Goal: Information Seeking & Learning: Learn about a topic

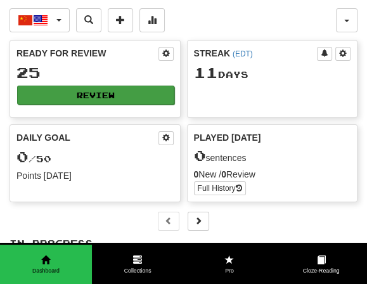
click at [105, 92] on button "Review" at bounding box center [95, 95] width 157 height 19
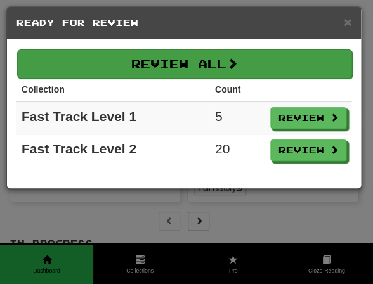
click at [237, 58] on span at bounding box center [231, 63] width 11 height 11
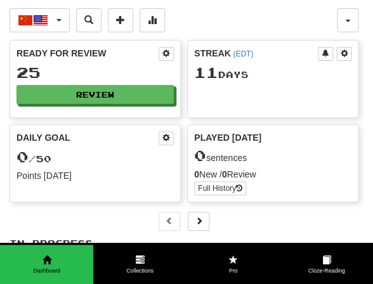
select select "**"
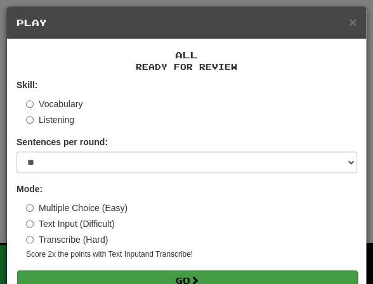
click at [156, 274] on button "Go" at bounding box center [187, 281] width 340 height 22
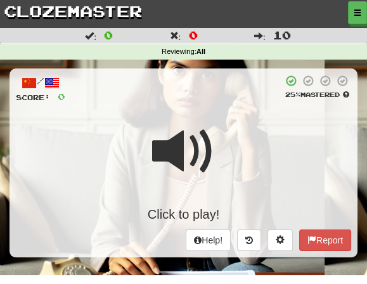
click at [200, 105] on div "/ Score: 0 25 % Mastered Click to play! Help! Report" at bounding box center [184, 162] width 348 height 189
click at [198, 153] on span at bounding box center [183, 151] width 63 height 63
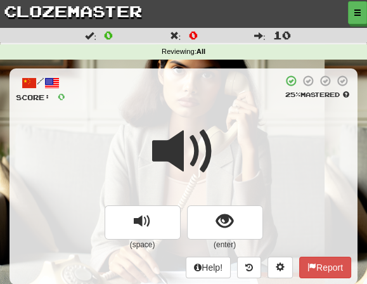
click at [216, 138] on div at bounding box center [183, 160] width 335 height 91
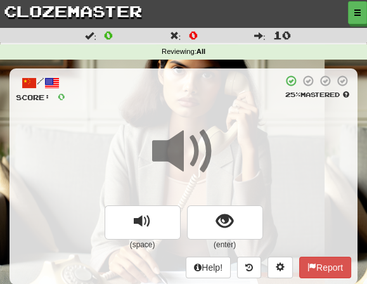
click at [204, 145] on span at bounding box center [183, 151] width 63 height 63
click at [221, 143] on div at bounding box center [183, 160] width 335 height 91
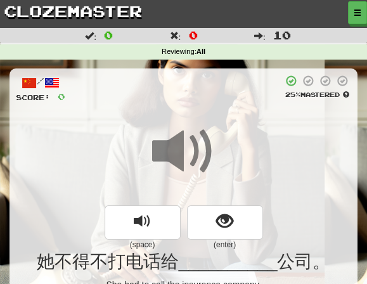
click at [221, 152] on div at bounding box center [183, 160] width 335 height 91
click at [216, 148] on div at bounding box center [183, 160] width 335 height 91
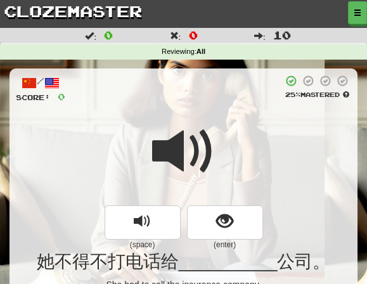
click at [217, 163] on div at bounding box center [183, 160] width 335 height 91
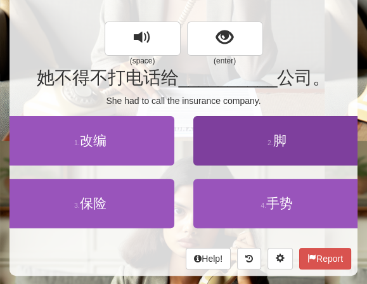
scroll to position [188, 0]
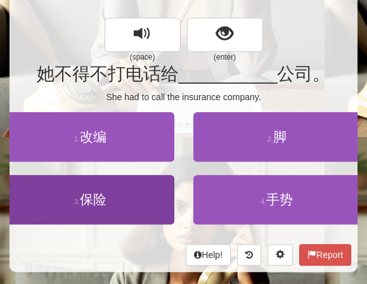
click at [102, 201] on span "保险" at bounding box center [93, 199] width 27 height 15
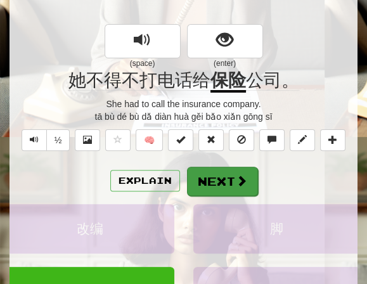
click at [209, 177] on button "Next" at bounding box center [222, 181] width 71 height 29
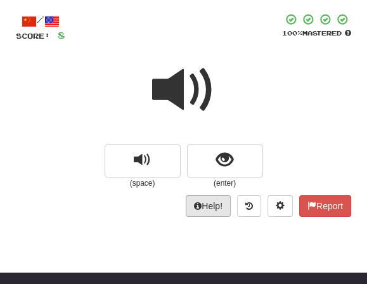
scroll to position [60, 0]
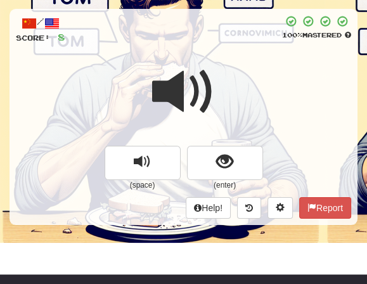
click at [219, 92] on div at bounding box center [183, 100] width 335 height 91
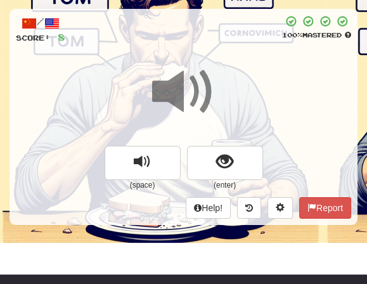
click at [214, 93] on span at bounding box center [183, 91] width 63 height 63
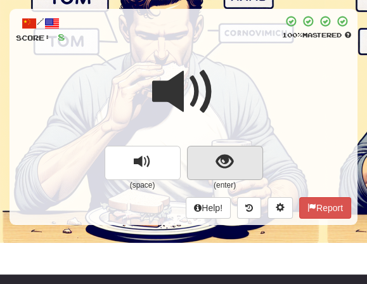
click at [226, 160] on span "show sentence" at bounding box center [224, 161] width 17 height 17
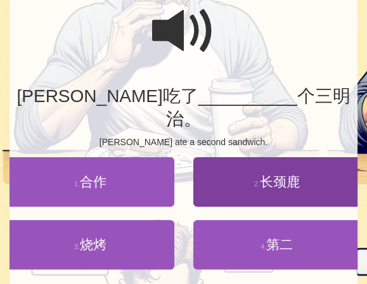
scroll to position [123, 0]
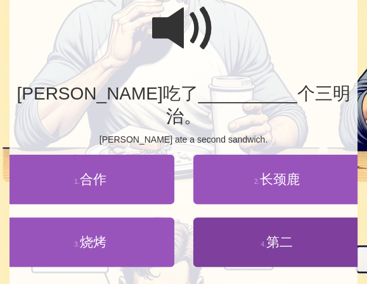
click at [267, 235] on span "第二" at bounding box center [279, 242] width 27 height 15
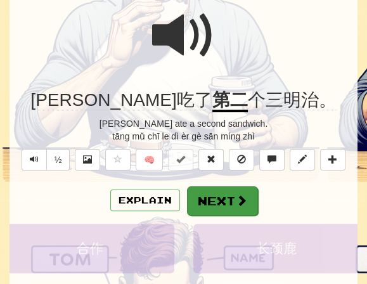
click at [223, 197] on button "Next" at bounding box center [222, 200] width 71 height 29
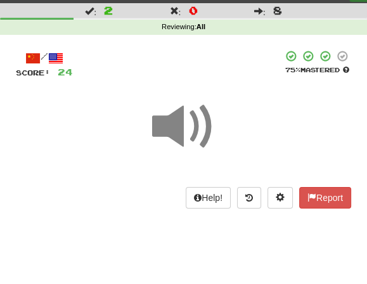
scroll to position [16, 0]
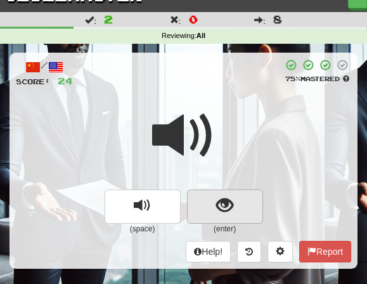
click at [229, 204] on span "show sentence" at bounding box center [224, 205] width 17 height 17
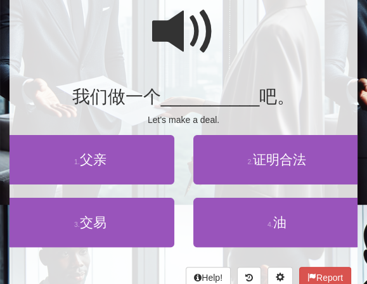
scroll to position [120, 0]
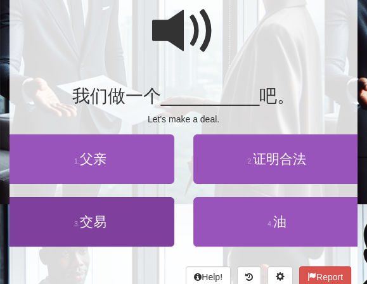
click at [95, 221] on span "交易" at bounding box center [93, 221] width 27 height 15
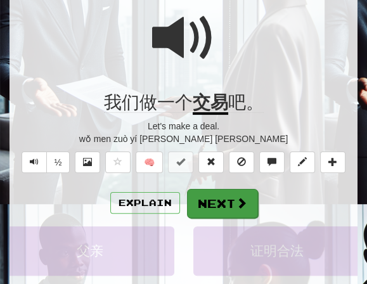
click at [219, 204] on button "Next" at bounding box center [222, 203] width 71 height 29
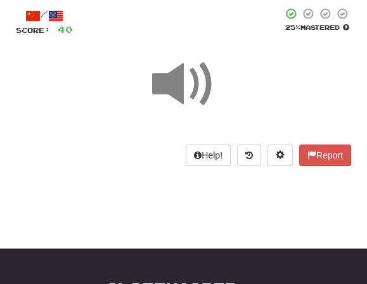
scroll to position [63, 0]
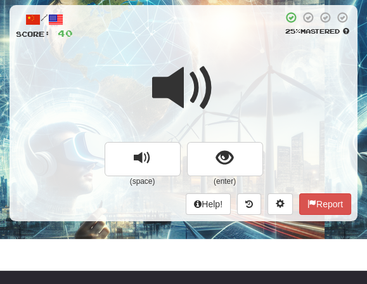
click at [226, 63] on div at bounding box center [183, 96] width 335 height 91
click at [212, 79] on span at bounding box center [183, 87] width 63 height 63
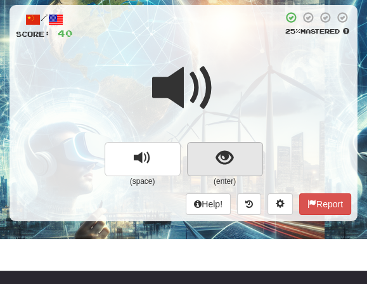
click at [224, 162] on span "show sentence" at bounding box center [224, 158] width 17 height 17
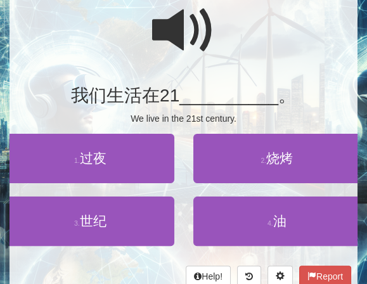
scroll to position [122, 0]
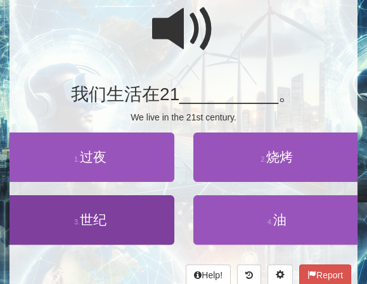
click at [94, 219] on span "世纪" at bounding box center [93, 219] width 27 height 15
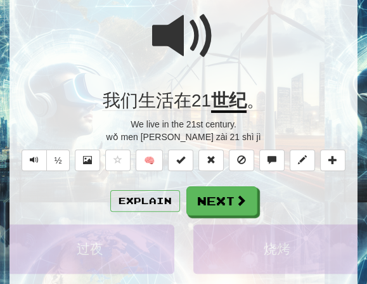
click at [218, 55] on div at bounding box center [183, 44] width 335 height 91
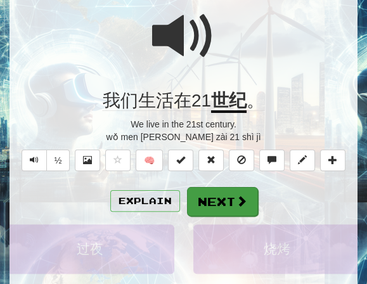
click at [207, 195] on button "Next" at bounding box center [222, 201] width 71 height 29
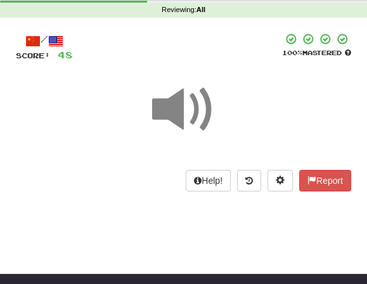
scroll to position [39, 0]
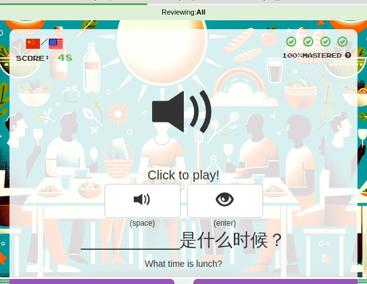
click at [218, 110] on div "Click to play!" at bounding box center [183, 129] width 335 height 108
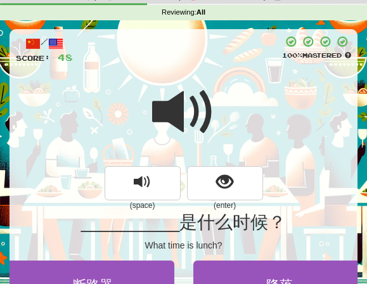
click at [216, 103] on div at bounding box center [183, 120] width 335 height 91
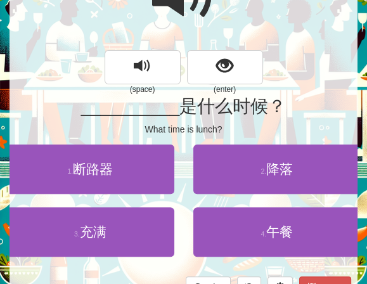
scroll to position [157, 0]
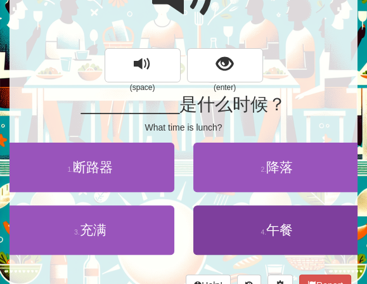
click at [287, 229] on span "午餐" at bounding box center [279, 230] width 27 height 15
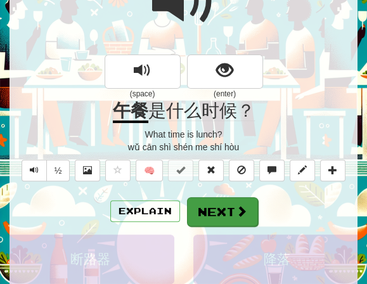
click at [238, 213] on span at bounding box center [241, 210] width 11 height 11
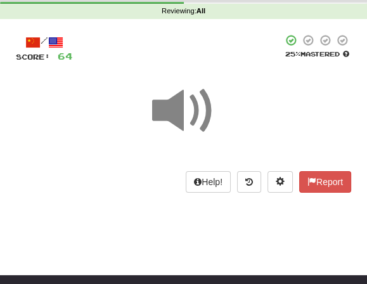
scroll to position [33, 0]
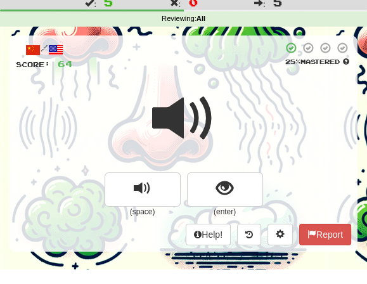
click at [220, 113] on div at bounding box center [183, 127] width 335 height 91
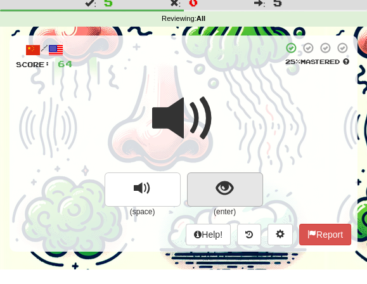
click at [223, 182] on span "show sentence" at bounding box center [224, 188] width 17 height 17
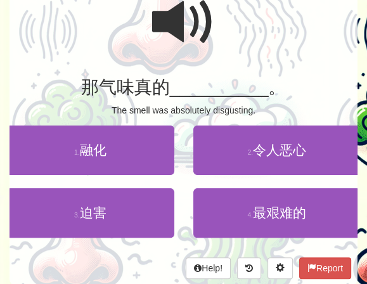
scroll to position [131, 0]
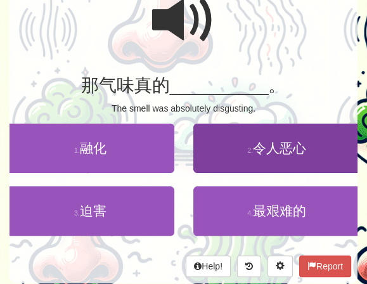
click at [284, 146] on span "令人恶心" at bounding box center [279, 148] width 53 height 15
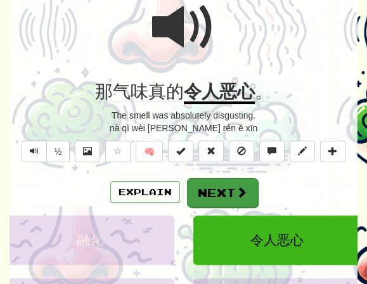
click at [219, 190] on button "Next" at bounding box center [222, 192] width 71 height 29
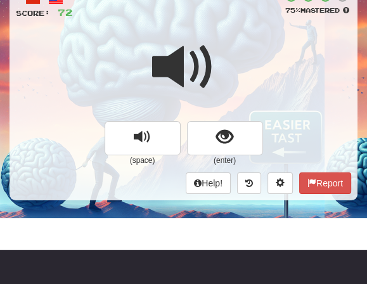
scroll to position [86, 0]
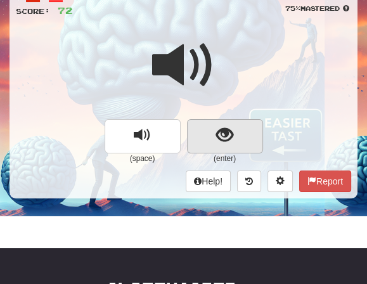
click at [221, 133] on span "show sentence" at bounding box center [224, 135] width 17 height 17
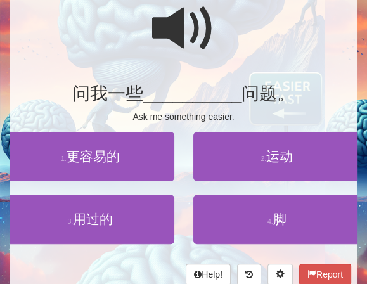
scroll to position [129, 0]
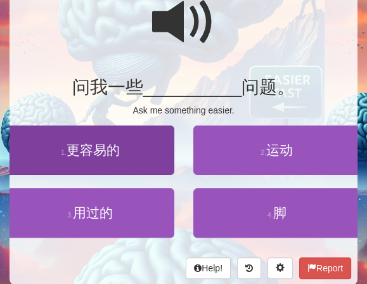
click at [103, 148] on span "更容易的" at bounding box center [93, 150] width 53 height 15
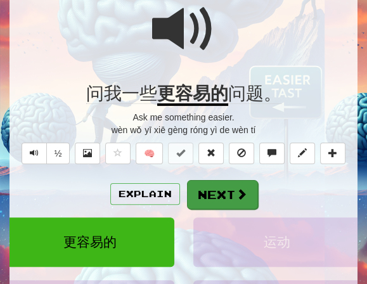
click at [218, 183] on button "Next" at bounding box center [222, 194] width 71 height 29
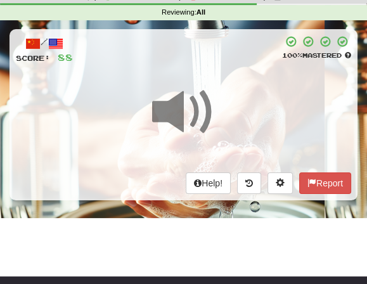
scroll to position [35, 0]
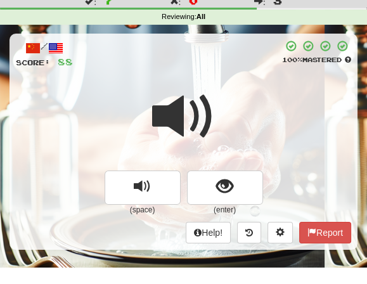
click at [214, 111] on span at bounding box center [183, 116] width 63 height 63
click at [214, 117] on span at bounding box center [183, 116] width 63 height 63
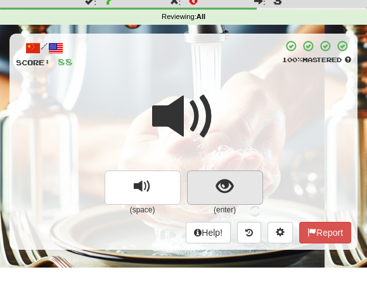
click at [222, 184] on span "show sentence" at bounding box center [224, 186] width 17 height 17
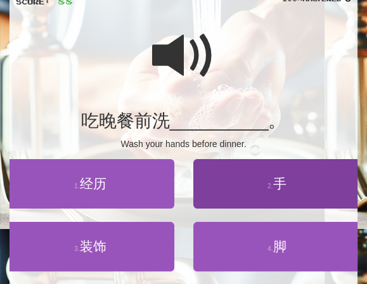
scroll to position [101, 0]
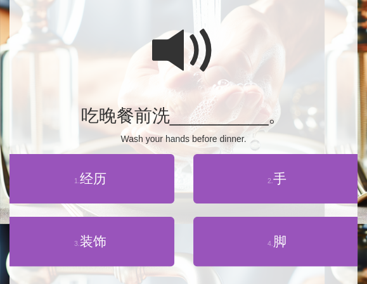
click at [209, 52] on span at bounding box center [183, 50] width 63 height 63
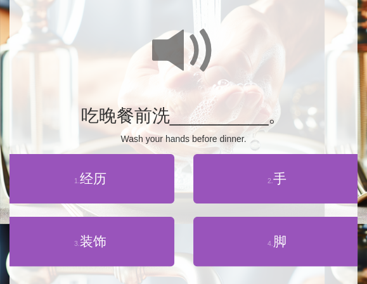
click at [215, 48] on div at bounding box center [183, 59] width 335 height 91
click at [211, 56] on span at bounding box center [183, 50] width 63 height 63
click at [214, 54] on span at bounding box center [183, 50] width 63 height 63
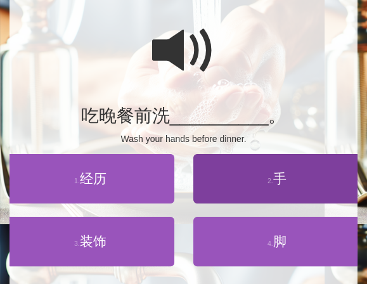
click at [282, 179] on span "手" at bounding box center [279, 178] width 13 height 15
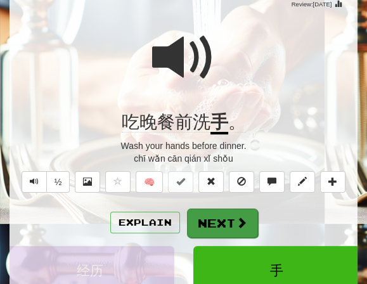
click at [237, 221] on span at bounding box center [241, 222] width 11 height 11
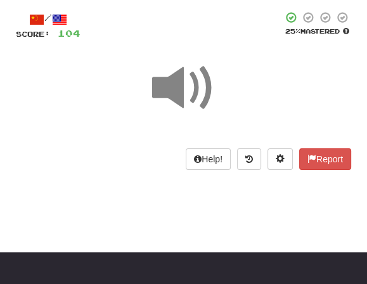
scroll to position [58, 0]
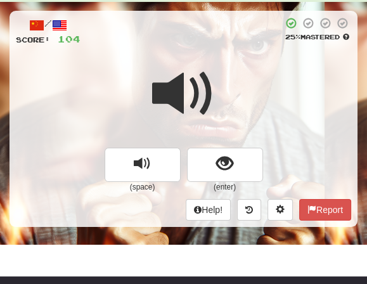
click at [212, 77] on span at bounding box center [183, 93] width 63 height 63
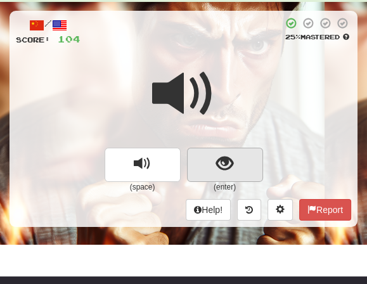
click at [226, 160] on span "show sentence" at bounding box center [224, 163] width 17 height 17
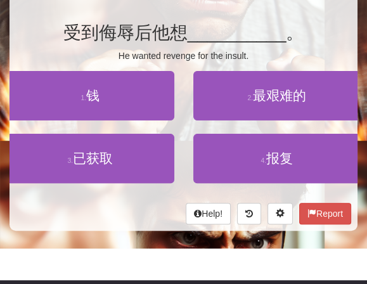
scroll to position [186, 0]
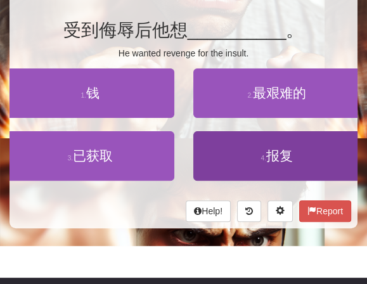
click at [287, 152] on span "报复" at bounding box center [279, 155] width 27 height 15
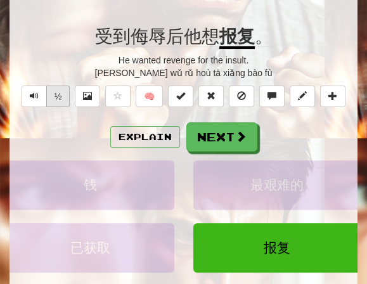
click at [65, 94] on button "½" at bounding box center [58, 97] width 24 height 22
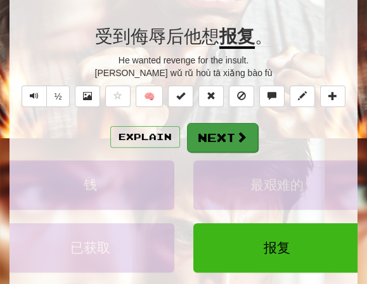
click at [202, 128] on button "Next" at bounding box center [222, 137] width 71 height 29
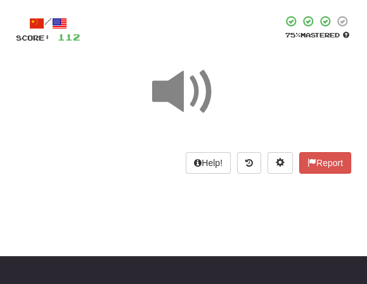
scroll to position [53, 0]
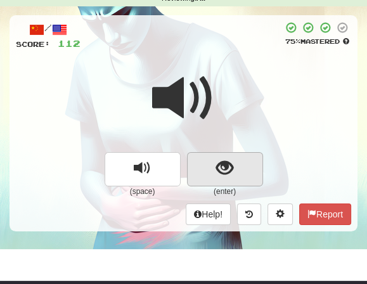
click at [226, 163] on span "show sentence" at bounding box center [224, 168] width 17 height 17
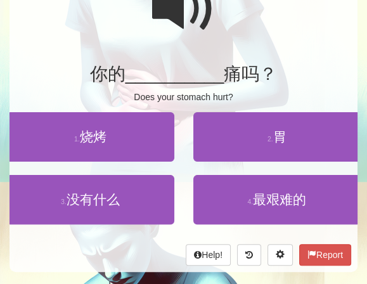
scroll to position [145, 0]
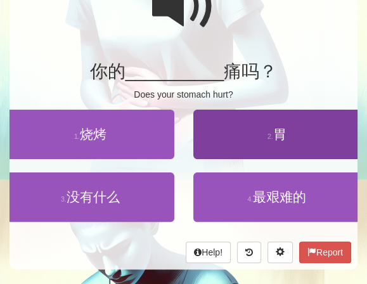
click at [276, 129] on span "胃" at bounding box center [279, 134] width 13 height 15
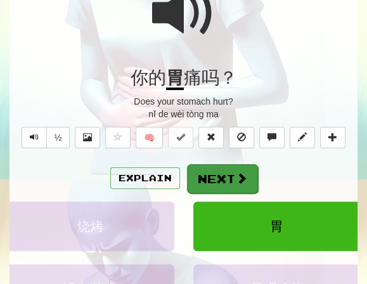
click at [216, 171] on button "Next" at bounding box center [222, 178] width 71 height 29
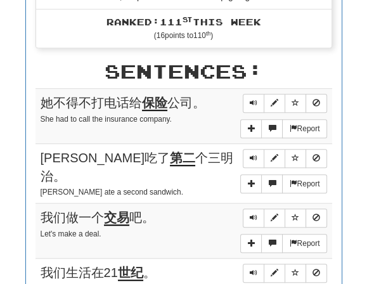
scroll to position [510, 0]
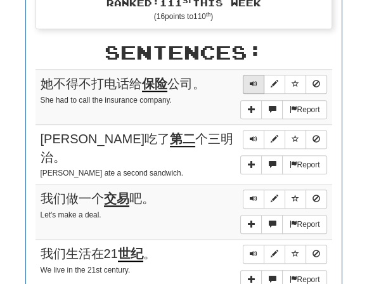
click at [254, 80] on span "Sentence controls" at bounding box center [254, 84] width 8 height 8
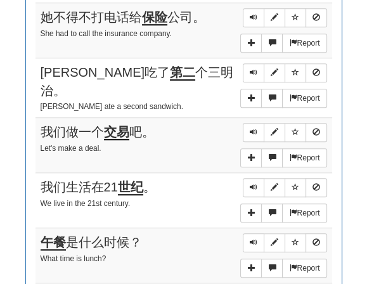
scroll to position [579, 0]
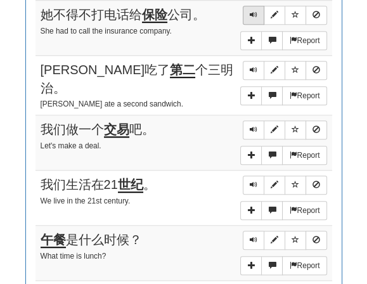
click at [256, 16] on span "Sentence controls" at bounding box center [254, 15] width 8 height 8
click at [254, 13] on span "Sentence controls" at bounding box center [254, 15] width 8 height 8
click at [251, 66] on span "Sentence controls" at bounding box center [254, 70] width 8 height 8
click at [251, 126] on span "Sentence controls" at bounding box center [254, 130] width 8 height 8
click at [254, 181] on span "Sentence controls" at bounding box center [254, 185] width 8 height 8
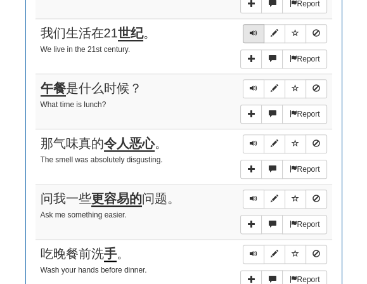
scroll to position [731, 0]
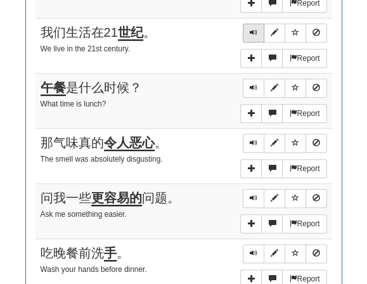
click at [256, 29] on button "Sentence controls" at bounding box center [254, 32] width 22 height 19
click at [247, 79] on button "Sentence controls" at bounding box center [254, 88] width 22 height 19
click at [257, 139] on span "Sentence controls" at bounding box center [254, 143] width 8 height 8
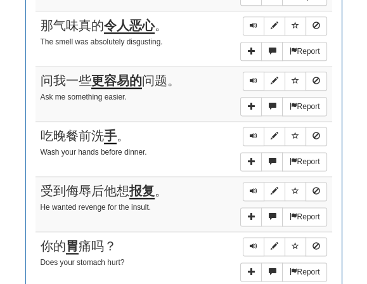
scroll to position [850, 0]
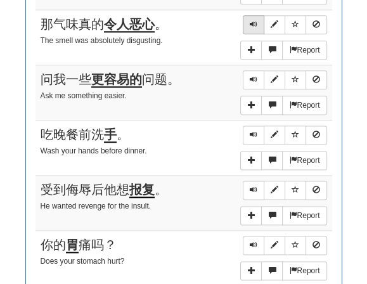
click at [257, 20] on span "Sentence controls" at bounding box center [254, 24] width 8 height 8
click at [254, 75] on span "Sentence controls" at bounding box center [254, 79] width 8 height 8
click at [251, 131] on span "Sentence controls" at bounding box center [254, 135] width 8 height 8
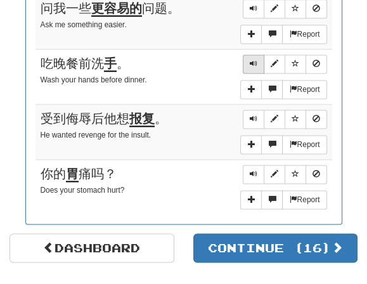
scroll to position [937, 0]
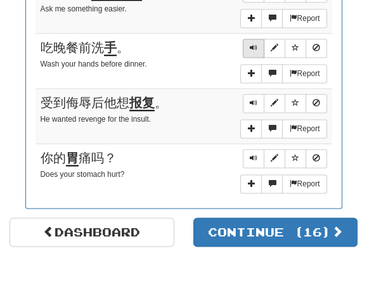
click at [253, 44] on span "Sentence controls" at bounding box center [254, 48] width 8 height 8
click at [254, 99] on span "Sentence controls" at bounding box center [254, 103] width 8 height 8
click at [252, 99] on span "Sentence controls" at bounding box center [254, 103] width 8 height 8
click at [252, 154] on span "Sentence controls" at bounding box center [254, 158] width 8 height 8
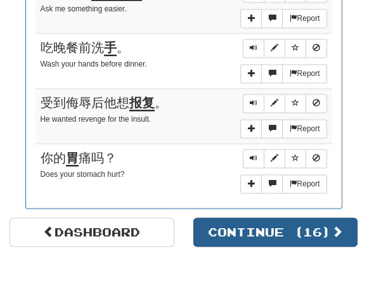
click at [296, 218] on button "Continue ( 16 )" at bounding box center [275, 232] width 165 height 29
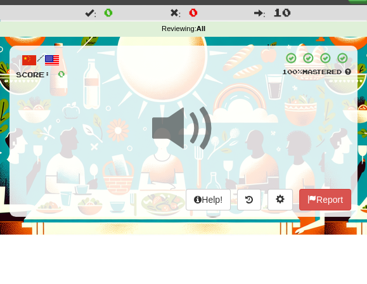
scroll to position [23, 0]
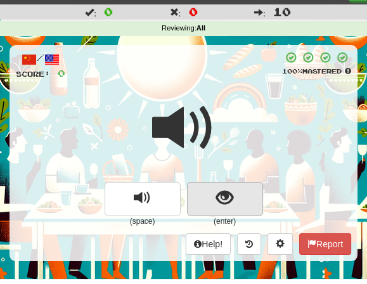
click at [221, 197] on span "show sentence" at bounding box center [224, 198] width 17 height 17
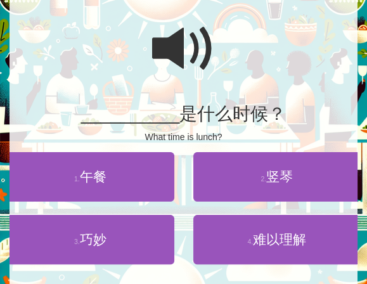
scroll to position [127, 0]
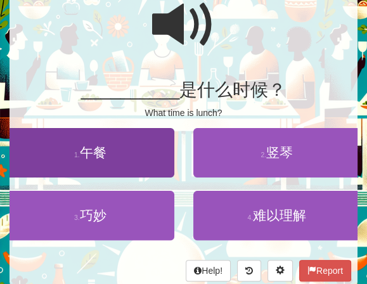
click at [95, 154] on span "午餐" at bounding box center [93, 152] width 27 height 15
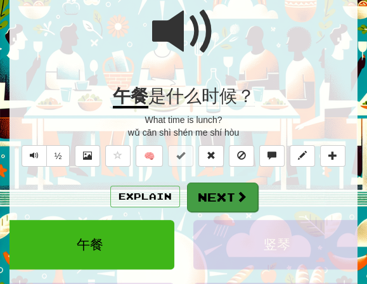
click at [219, 189] on button "Next" at bounding box center [222, 197] width 71 height 29
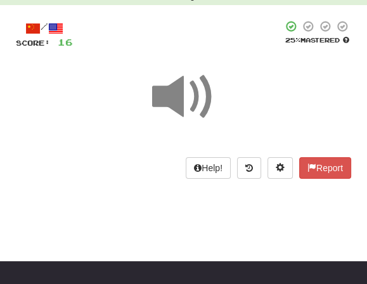
scroll to position [48, 0]
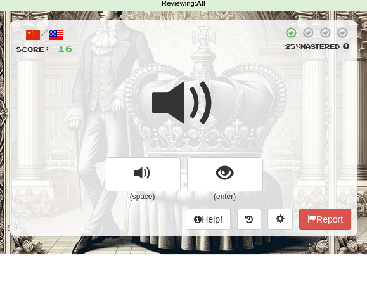
click at [216, 84] on div at bounding box center [183, 112] width 335 height 91
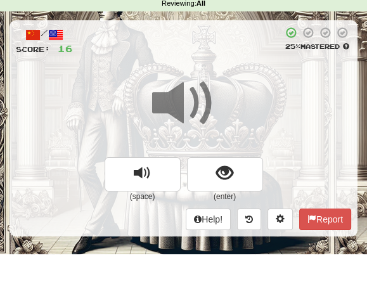
click at [207, 103] on span at bounding box center [183, 103] width 63 height 63
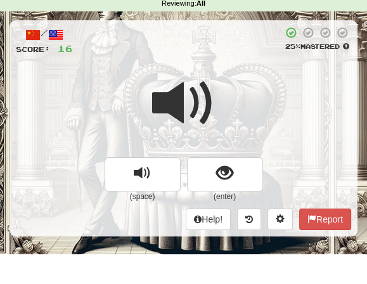
click at [212, 91] on span at bounding box center [183, 103] width 63 height 63
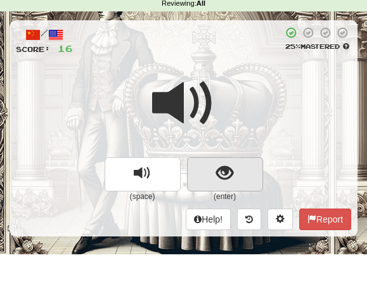
click at [223, 167] on span "show sentence" at bounding box center [224, 173] width 17 height 17
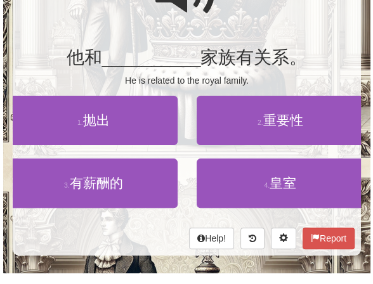
scroll to position [161, 0]
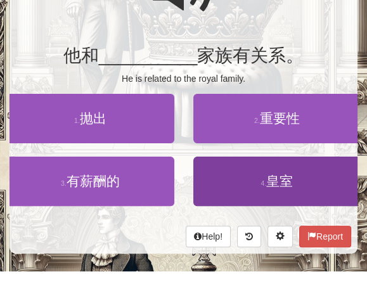
click at [282, 175] on span "皇室" at bounding box center [279, 181] width 27 height 15
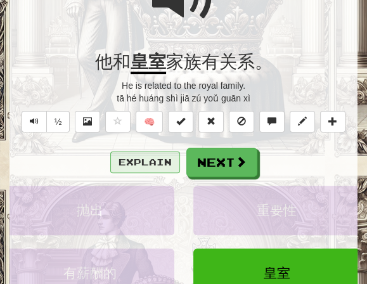
click at [145, 159] on button "Explain" at bounding box center [145, 163] width 70 height 22
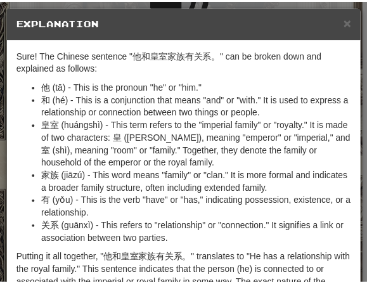
scroll to position [0, 0]
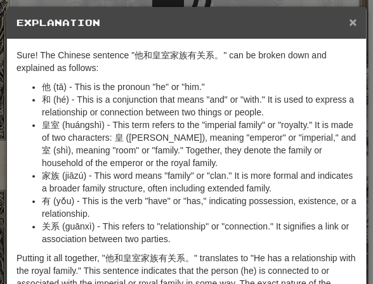
click at [349, 23] on span "×" at bounding box center [353, 22] width 8 height 15
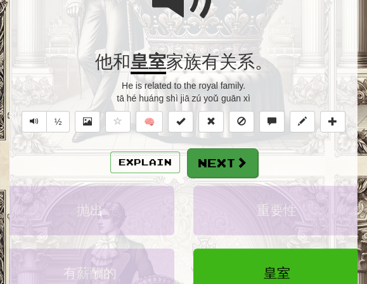
click at [221, 162] on button "Next" at bounding box center [222, 162] width 71 height 29
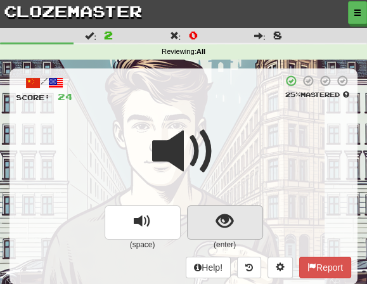
click at [221, 215] on span "show sentence" at bounding box center [224, 221] width 17 height 17
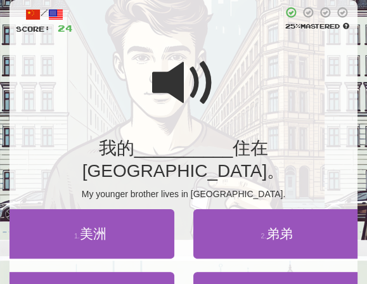
scroll to position [70, 0]
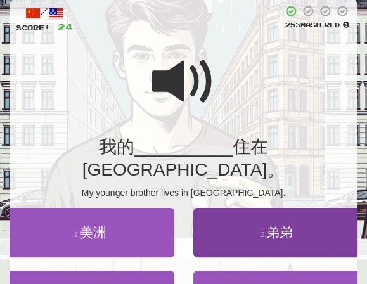
click at [282, 218] on button "2 . 弟弟" at bounding box center [277, 232] width 168 height 49
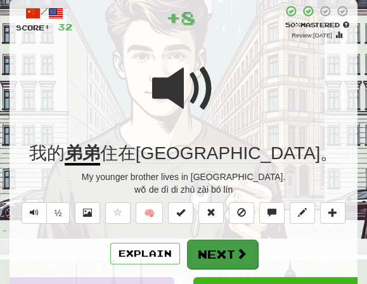
click at [205, 242] on button "Next" at bounding box center [222, 254] width 71 height 29
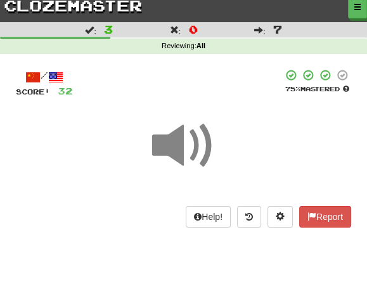
scroll to position [6, 0]
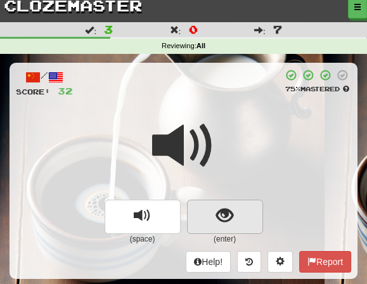
click at [227, 207] on span "show sentence" at bounding box center [224, 215] width 17 height 17
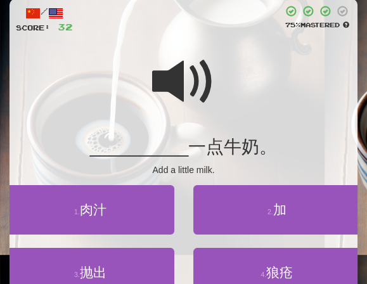
scroll to position [73, 0]
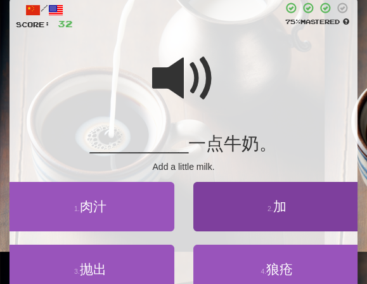
click at [276, 205] on span "加" at bounding box center [279, 206] width 13 height 15
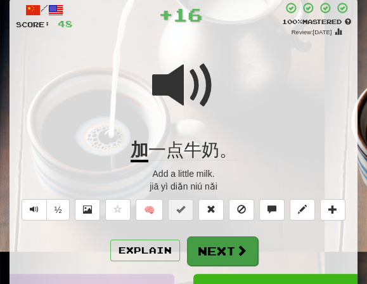
click at [226, 252] on button "Next" at bounding box center [222, 251] width 71 height 29
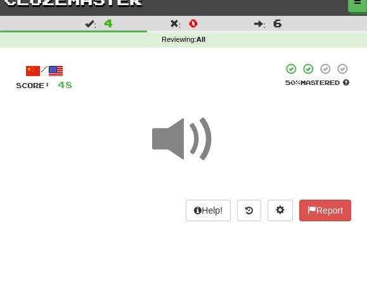
scroll to position [10, 0]
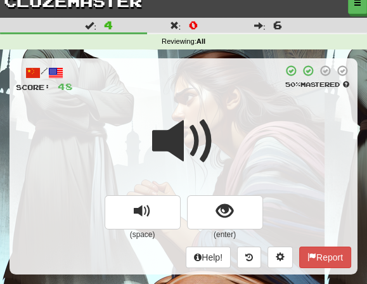
click at [224, 114] on div at bounding box center [183, 150] width 335 height 91
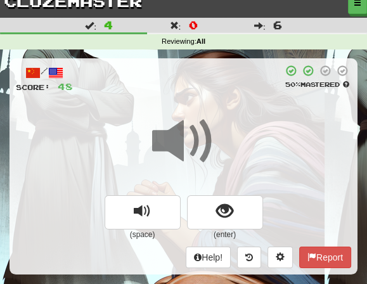
click at [224, 135] on div at bounding box center [183, 150] width 335 height 91
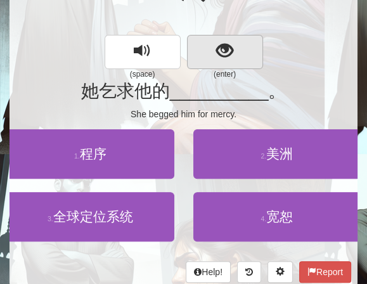
scroll to position [172, 0]
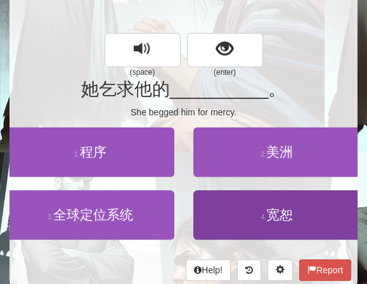
click at [285, 217] on span "宽恕" at bounding box center [279, 214] width 27 height 15
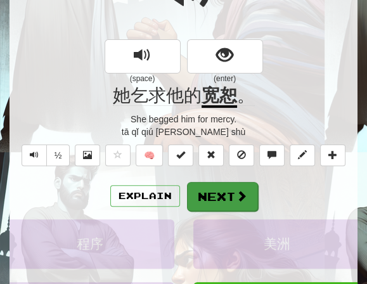
click at [226, 192] on button "Next" at bounding box center [222, 196] width 71 height 29
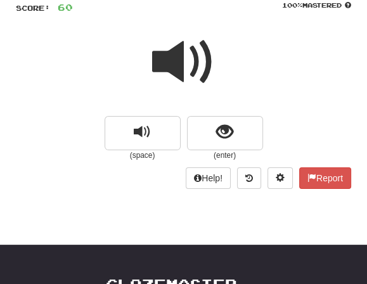
scroll to position [86, 0]
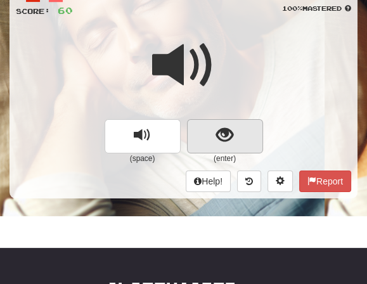
click at [228, 133] on span "show sentence" at bounding box center [224, 135] width 17 height 17
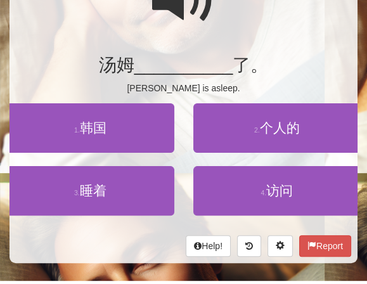
scroll to position [166, 0]
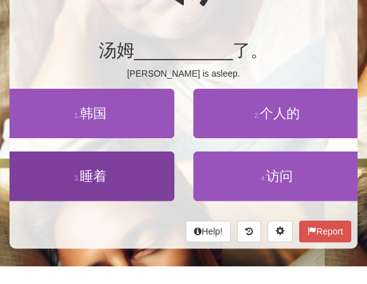
click at [102, 171] on span "睡着" at bounding box center [93, 176] width 27 height 15
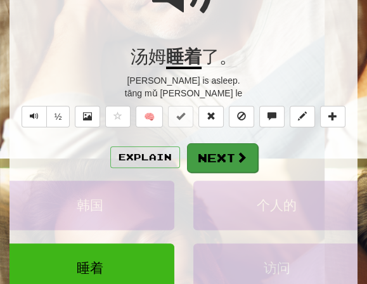
click at [227, 157] on button "Next" at bounding box center [222, 157] width 71 height 29
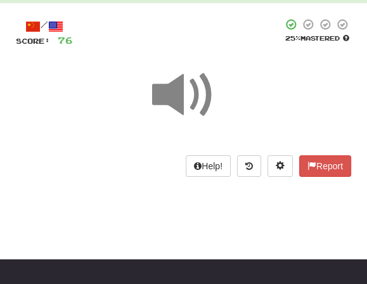
scroll to position [54, 0]
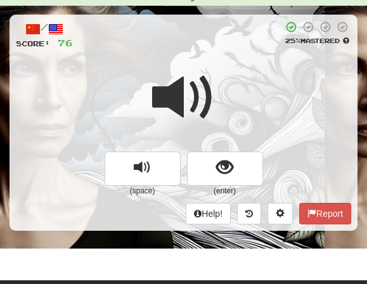
click at [216, 83] on div at bounding box center [183, 106] width 335 height 91
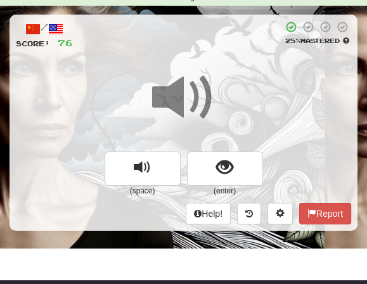
click at [209, 96] on span at bounding box center [183, 97] width 63 height 63
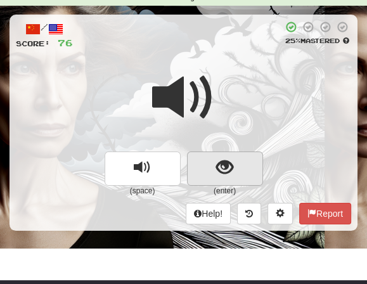
click at [231, 166] on span "show sentence" at bounding box center [224, 167] width 17 height 17
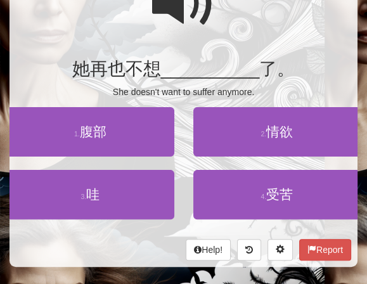
scroll to position [150, 0]
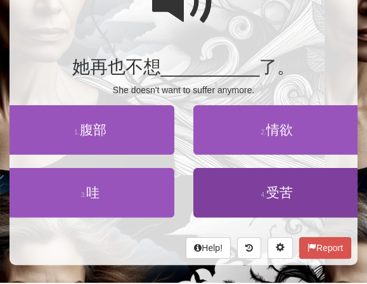
click at [275, 190] on span "受苦" at bounding box center [279, 192] width 27 height 15
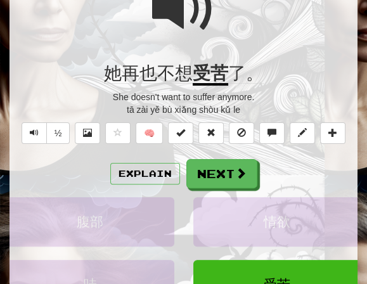
click at [213, 13] on span at bounding box center [183, 8] width 63 height 63
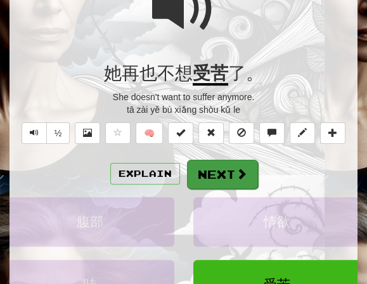
click at [225, 171] on button "Next" at bounding box center [222, 174] width 71 height 29
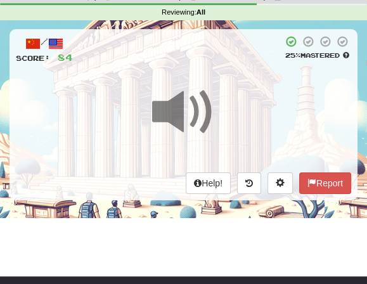
scroll to position [45, 0]
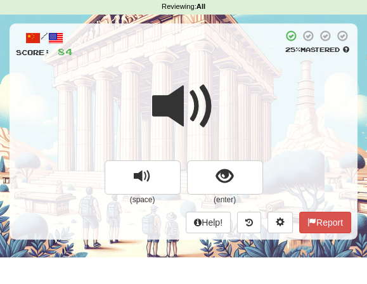
click at [219, 83] on div at bounding box center [183, 115] width 335 height 91
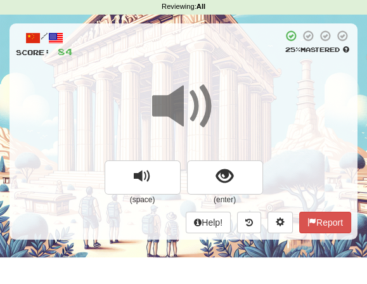
click at [211, 85] on span at bounding box center [183, 106] width 63 height 63
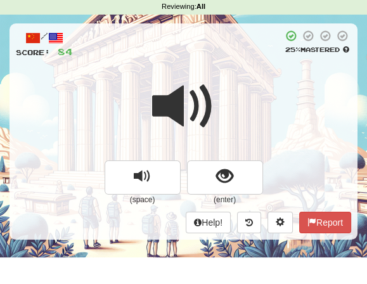
click at [214, 86] on span at bounding box center [183, 106] width 63 height 63
click at [214, 91] on span at bounding box center [183, 106] width 63 height 63
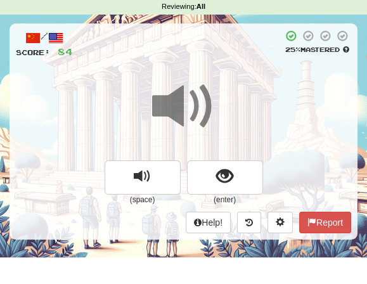
click at [212, 93] on span at bounding box center [183, 106] width 63 height 63
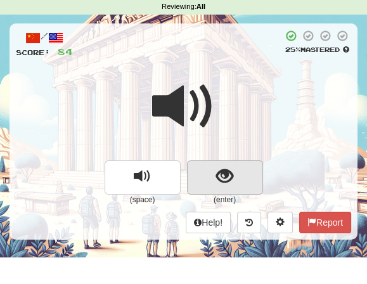
click at [223, 179] on span "show sentence" at bounding box center [224, 176] width 17 height 17
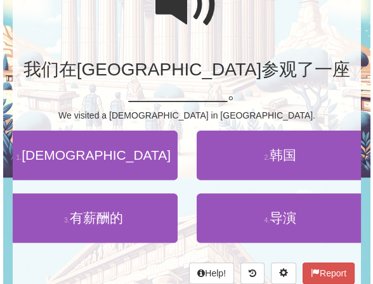
scroll to position [151, 0]
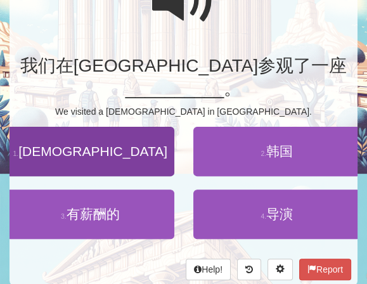
click at [105, 144] on span "[DEMOGRAPHIC_DATA]" at bounding box center [92, 151] width 149 height 15
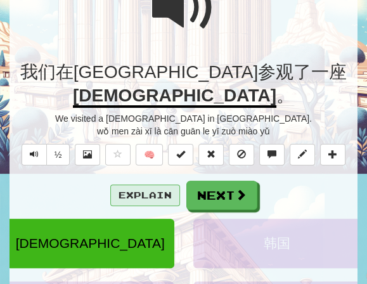
click at [143, 185] on button "Explain" at bounding box center [145, 196] width 70 height 22
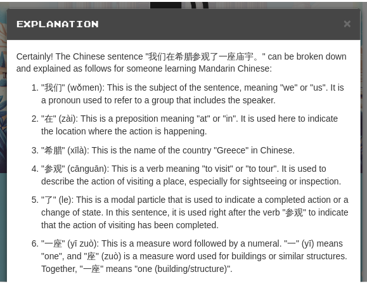
scroll to position [0, 0]
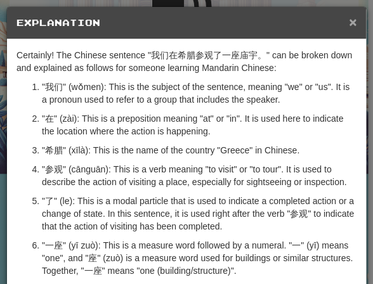
click at [349, 22] on span "×" at bounding box center [353, 22] width 8 height 15
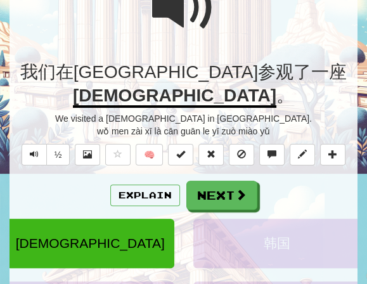
click at [213, 11] on span at bounding box center [183, 7] width 63 height 63
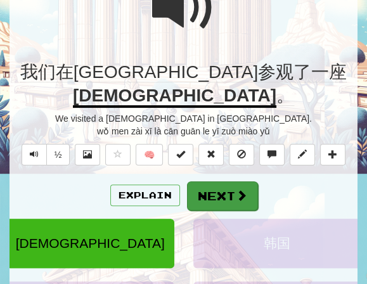
click at [218, 181] on button "Next" at bounding box center [222, 195] width 71 height 29
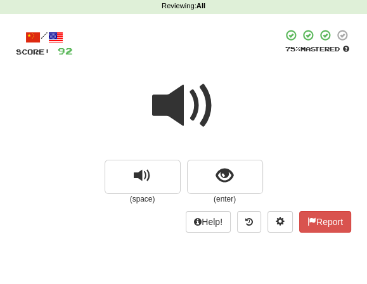
scroll to position [46, 0]
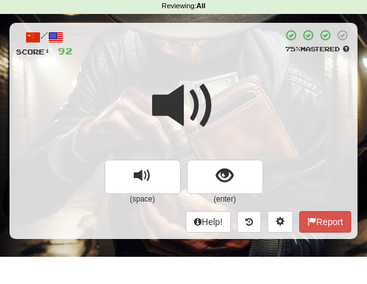
click at [209, 110] on span at bounding box center [183, 105] width 63 height 63
click at [214, 103] on span at bounding box center [183, 105] width 63 height 63
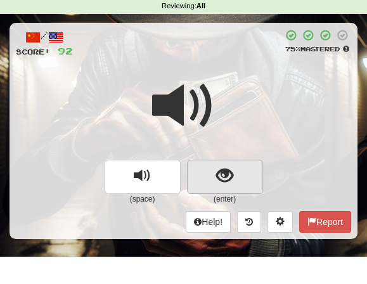
click at [224, 178] on span "show sentence" at bounding box center [224, 175] width 17 height 17
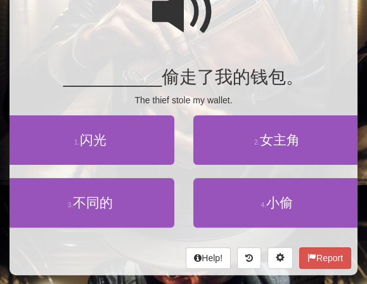
scroll to position [141, 0]
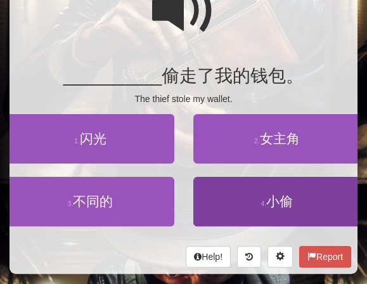
click at [282, 197] on span "小偷" at bounding box center [279, 201] width 27 height 15
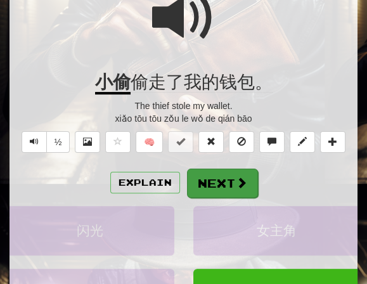
click at [221, 177] on button "Next" at bounding box center [222, 183] width 71 height 29
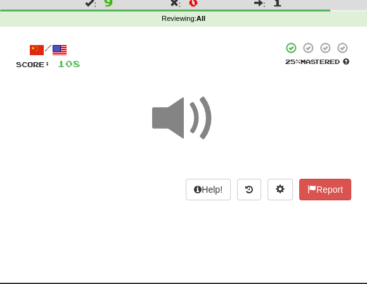
scroll to position [31, 0]
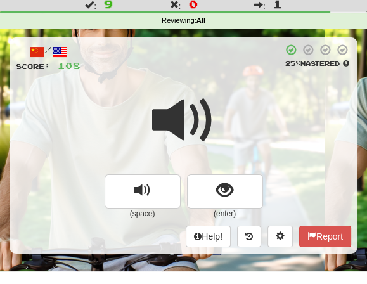
click at [212, 93] on span at bounding box center [183, 120] width 63 height 63
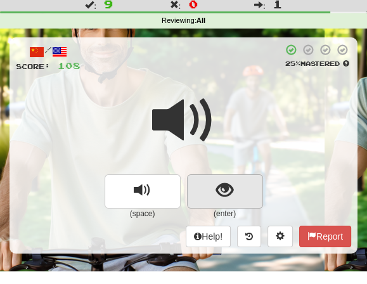
click at [221, 183] on span "show sentence" at bounding box center [224, 190] width 17 height 17
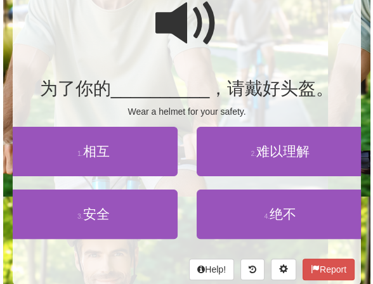
scroll to position [133, 0]
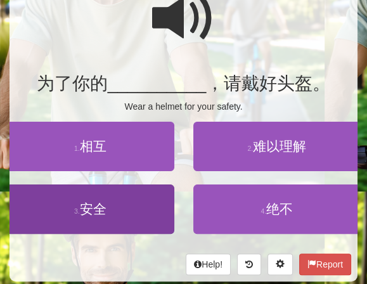
click at [105, 209] on span "安全" at bounding box center [93, 209] width 27 height 15
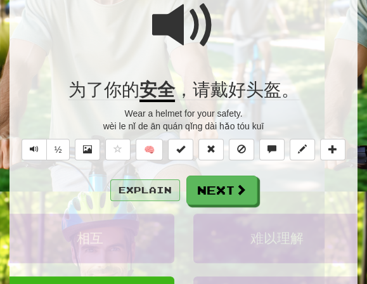
click at [156, 188] on button "Explain" at bounding box center [145, 190] width 70 height 22
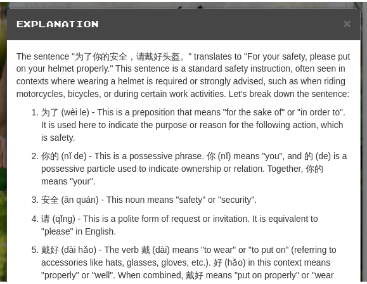
scroll to position [0, 0]
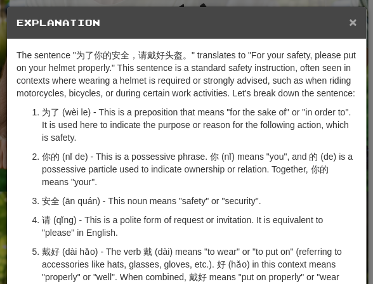
click at [349, 22] on span "×" at bounding box center [353, 22] width 8 height 15
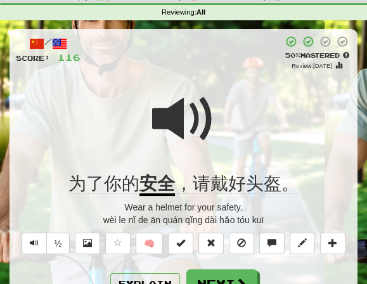
scroll to position [39, 0]
click at [216, 112] on div at bounding box center [183, 127] width 335 height 91
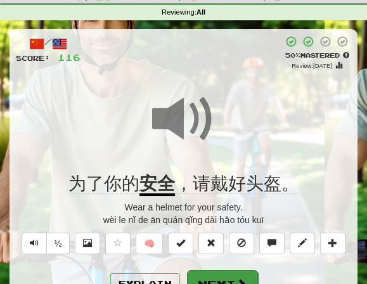
click at [209, 273] on button "Next" at bounding box center [222, 284] width 71 height 29
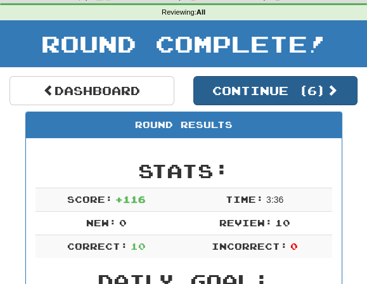
click at [268, 92] on button "Continue ( 6 )" at bounding box center [275, 90] width 165 height 29
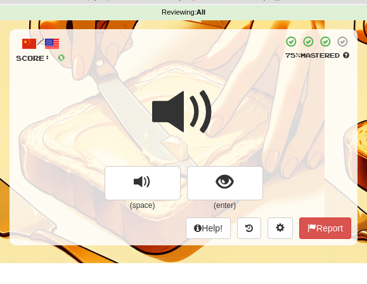
click at [217, 91] on div at bounding box center [183, 120] width 335 height 91
click at [213, 101] on span at bounding box center [183, 112] width 63 height 63
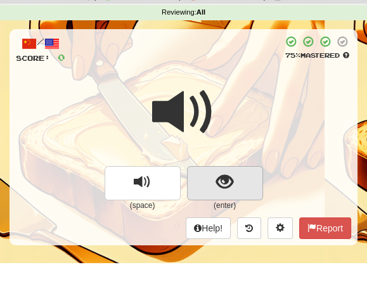
click at [222, 183] on span "show sentence" at bounding box center [224, 182] width 17 height 17
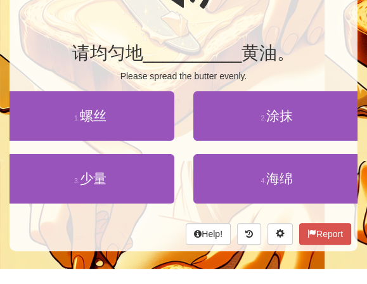
scroll to position [167, 0]
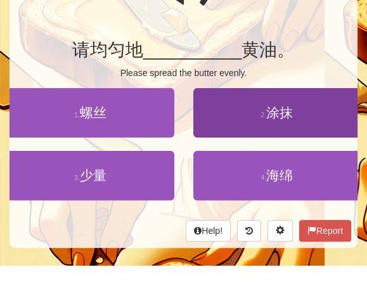
click at [275, 108] on span "涂抹" at bounding box center [279, 112] width 27 height 15
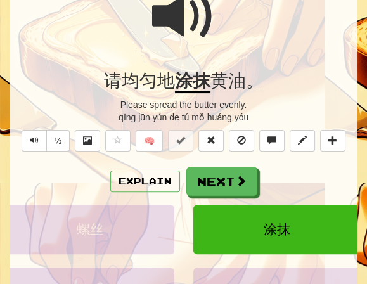
scroll to position [141, 0]
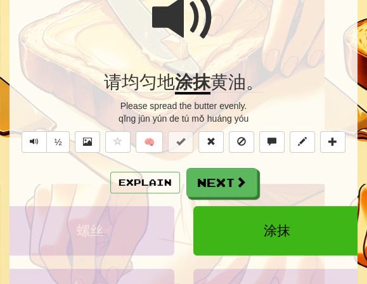
click at [218, 16] on div at bounding box center [183, 26] width 335 height 91
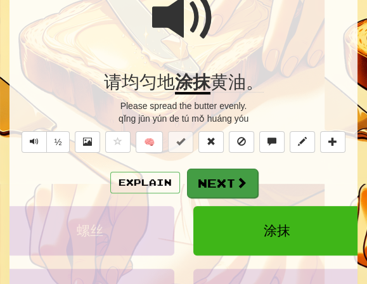
click at [218, 179] on button "Next" at bounding box center [222, 183] width 71 height 29
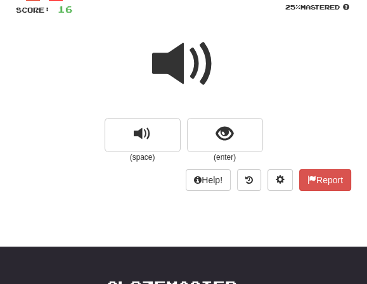
scroll to position [90, 0]
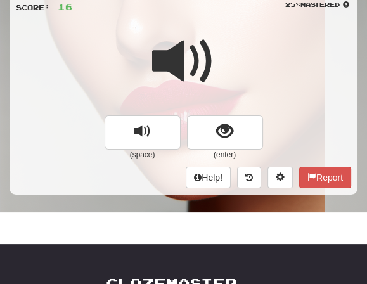
click at [214, 58] on span at bounding box center [183, 61] width 63 height 63
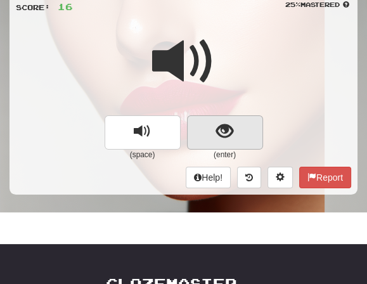
click at [220, 126] on span "show sentence" at bounding box center [224, 131] width 17 height 17
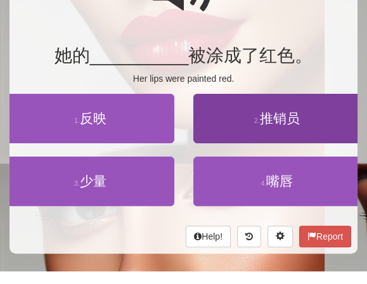
scroll to position [163, 0]
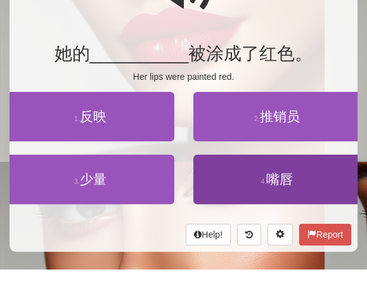
click at [278, 172] on span "嘴唇" at bounding box center [279, 179] width 27 height 15
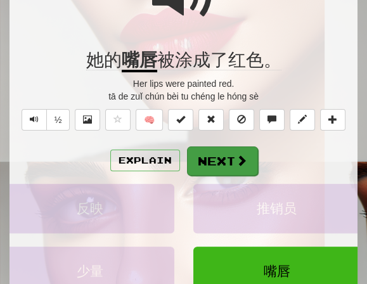
click at [223, 151] on button "Next" at bounding box center [222, 160] width 71 height 29
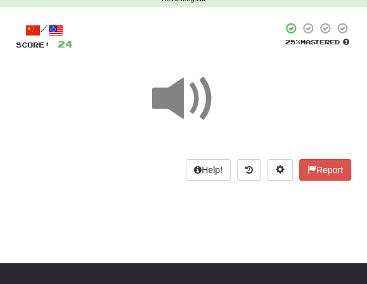
scroll to position [52, 0]
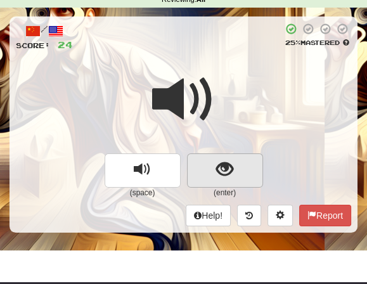
click at [230, 169] on span "show sentence" at bounding box center [224, 169] width 17 height 17
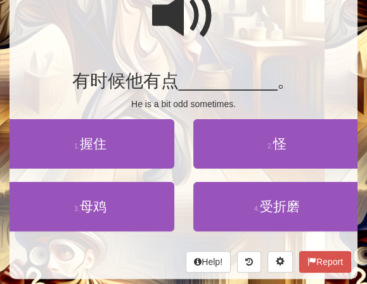
scroll to position [145, 0]
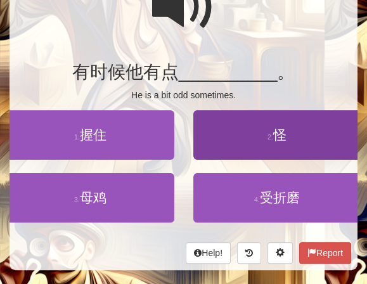
click at [280, 138] on span "怪" at bounding box center [279, 134] width 13 height 15
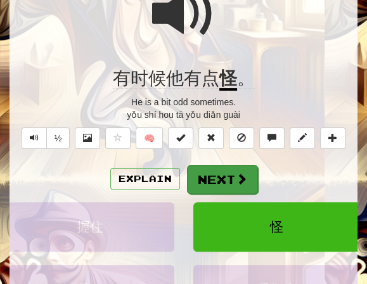
click at [239, 177] on span at bounding box center [241, 178] width 11 height 11
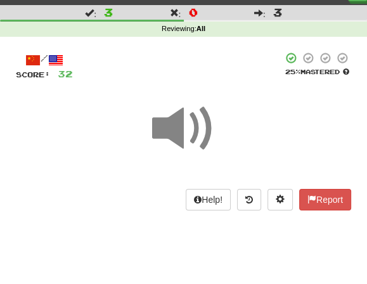
scroll to position [22, 0]
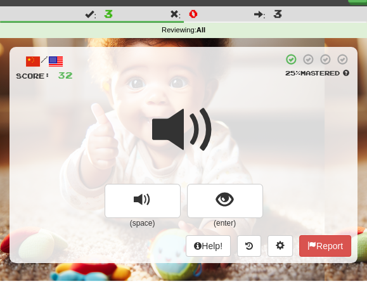
click at [218, 118] on div at bounding box center [183, 138] width 335 height 91
click at [214, 118] on span at bounding box center [183, 129] width 63 height 63
click at [214, 121] on span at bounding box center [183, 129] width 63 height 63
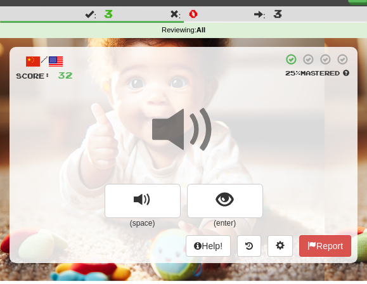
click at [214, 129] on span at bounding box center [183, 129] width 63 height 63
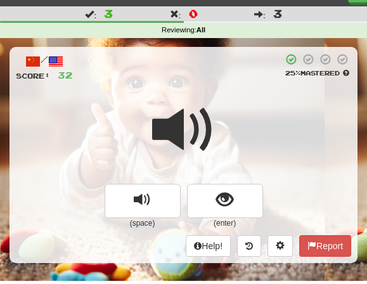
click at [216, 129] on div at bounding box center [183, 138] width 335 height 91
click at [214, 130] on span at bounding box center [183, 129] width 63 height 63
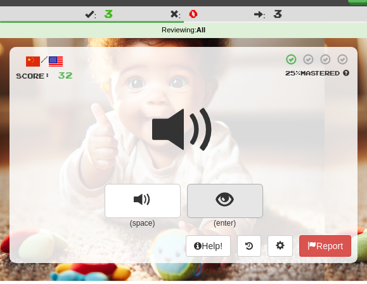
click at [221, 197] on span "show sentence" at bounding box center [224, 200] width 17 height 17
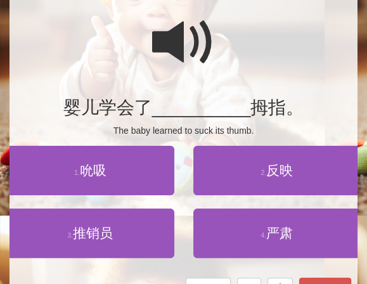
scroll to position [110, 0]
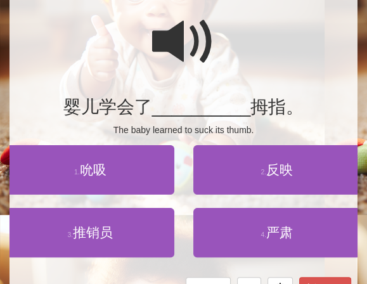
click at [214, 41] on span at bounding box center [183, 41] width 63 height 63
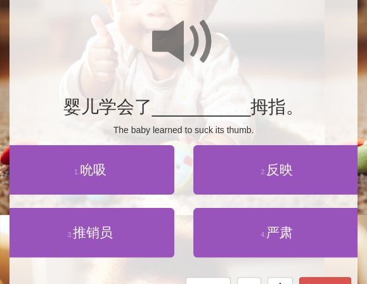
click at [216, 40] on div at bounding box center [183, 50] width 335 height 91
click at [217, 45] on div at bounding box center [183, 50] width 335 height 91
click at [209, 41] on span at bounding box center [183, 41] width 63 height 63
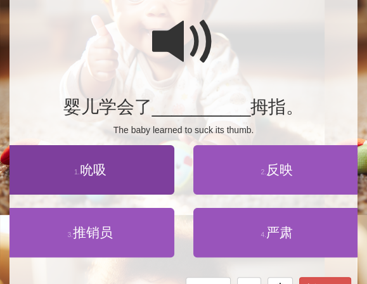
click at [100, 166] on span "吮吸" at bounding box center [93, 169] width 27 height 15
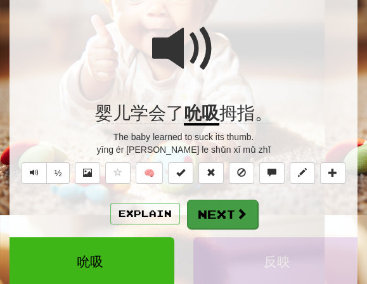
click at [216, 216] on button "Next" at bounding box center [222, 214] width 71 height 29
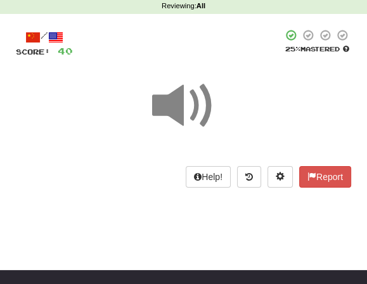
scroll to position [44, 0]
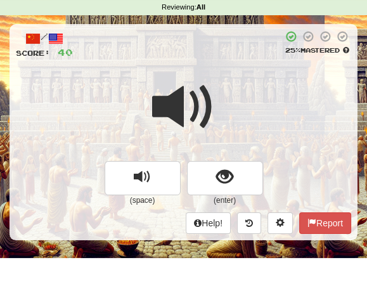
click at [205, 78] on span at bounding box center [183, 106] width 63 height 63
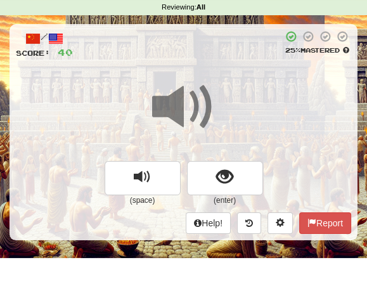
click at [213, 93] on span at bounding box center [183, 106] width 63 height 63
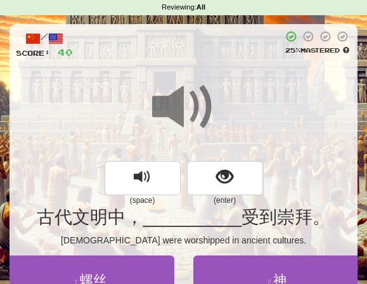
click at [216, 100] on div at bounding box center [183, 115] width 335 height 91
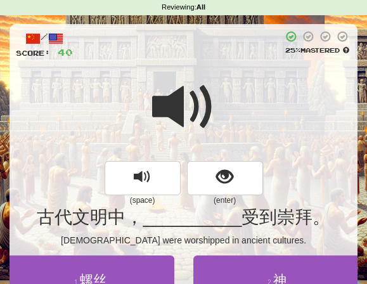
click at [270, 138] on div at bounding box center [183, 115] width 335 height 91
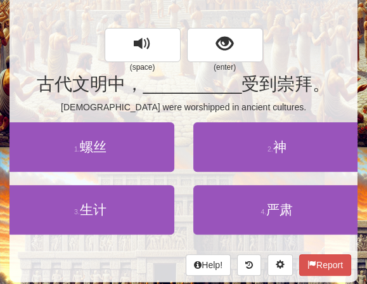
scroll to position [178, 0]
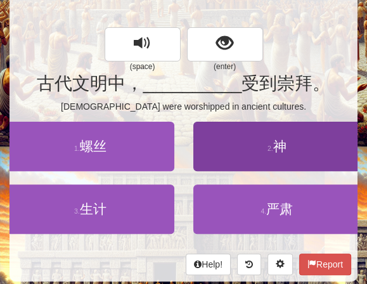
click at [283, 144] on span "神" at bounding box center [279, 146] width 13 height 15
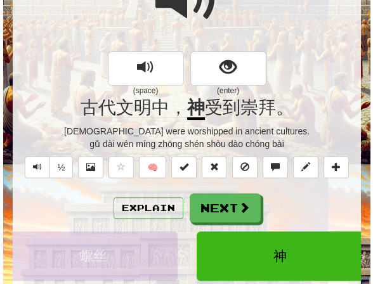
scroll to position [160, 0]
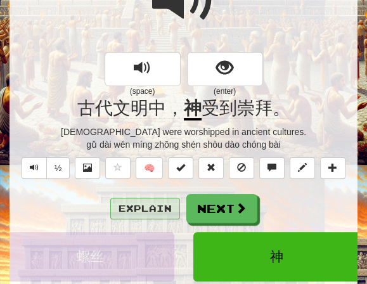
click at [148, 198] on button "Explain" at bounding box center [145, 209] width 70 height 22
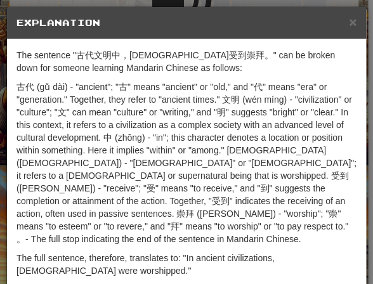
scroll to position [-4, 0]
click at [349, 27] on span "×" at bounding box center [353, 22] width 8 height 15
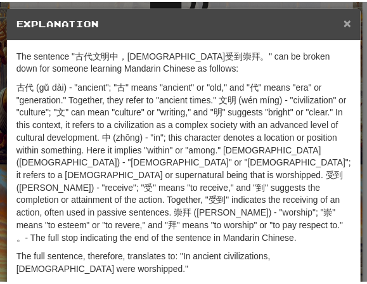
scroll to position [0, 0]
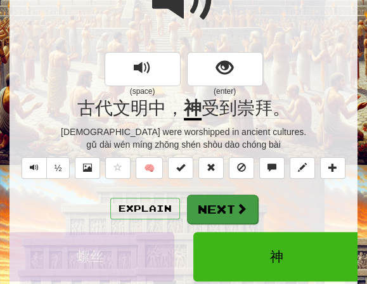
click at [213, 209] on button "Next" at bounding box center [222, 209] width 71 height 29
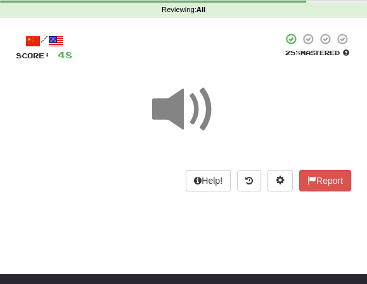
scroll to position [33, 0]
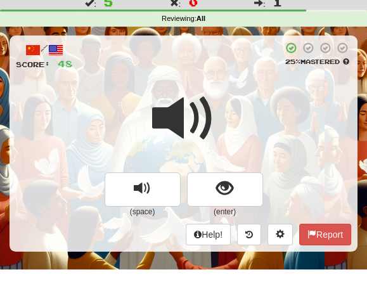
click at [212, 93] on span at bounding box center [183, 118] width 63 height 63
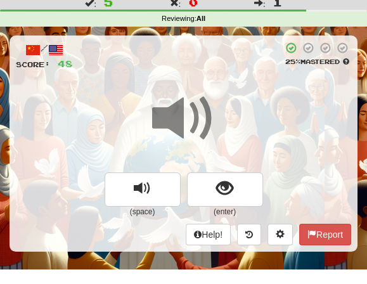
click at [209, 96] on span at bounding box center [183, 118] width 63 height 63
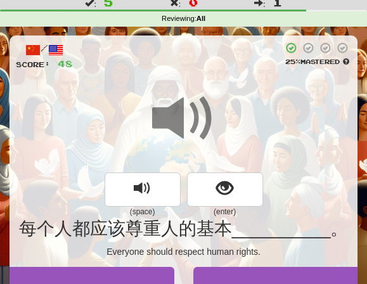
click at [216, 110] on div at bounding box center [183, 127] width 335 height 91
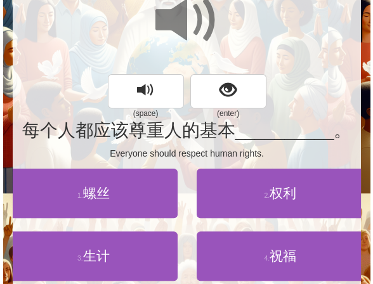
scroll to position [133, 0]
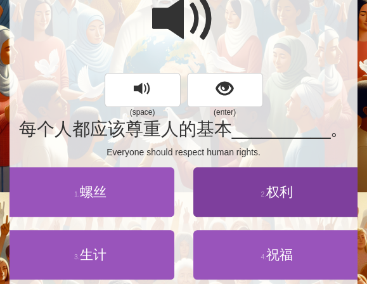
click at [284, 188] on span "权利" at bounding box center [279, 192] width 27 height 15
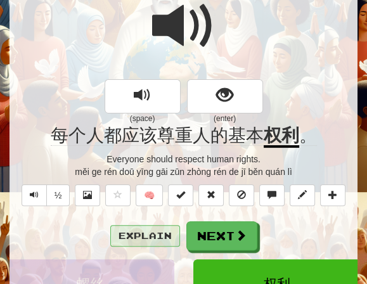
click at [146, 235] on button "Explain" at bounding box center [145, 236] width 70 height 22
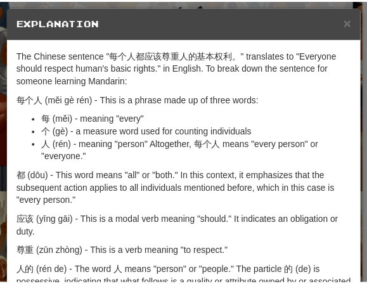
scroll to position [0, 0]
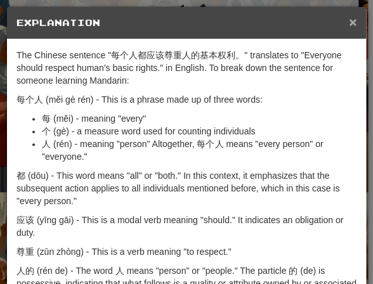
click at [349, 23] on span "×" at bounding box center [353, 22] width 8 height 15
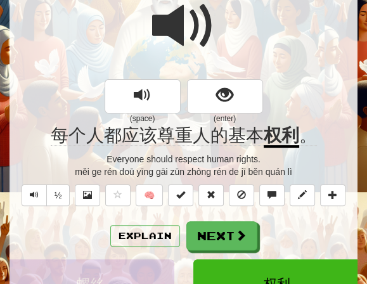
click at [213, 10] on span at bounding box center [183, 25] width 63 height 63
click at [214, 20] on span at bounding box center [183, 25] width 63 height 63
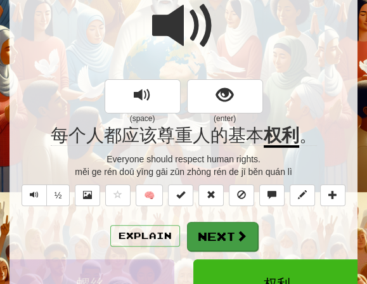
click at [221, 228] on button "Next" at bounding box center [222, 236] width 71 height 29
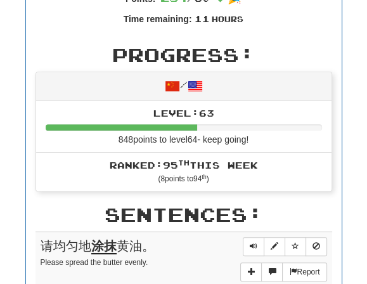
scroll to position [349, 0]
